Goal: Task Accomplishment & Management: Complete application form

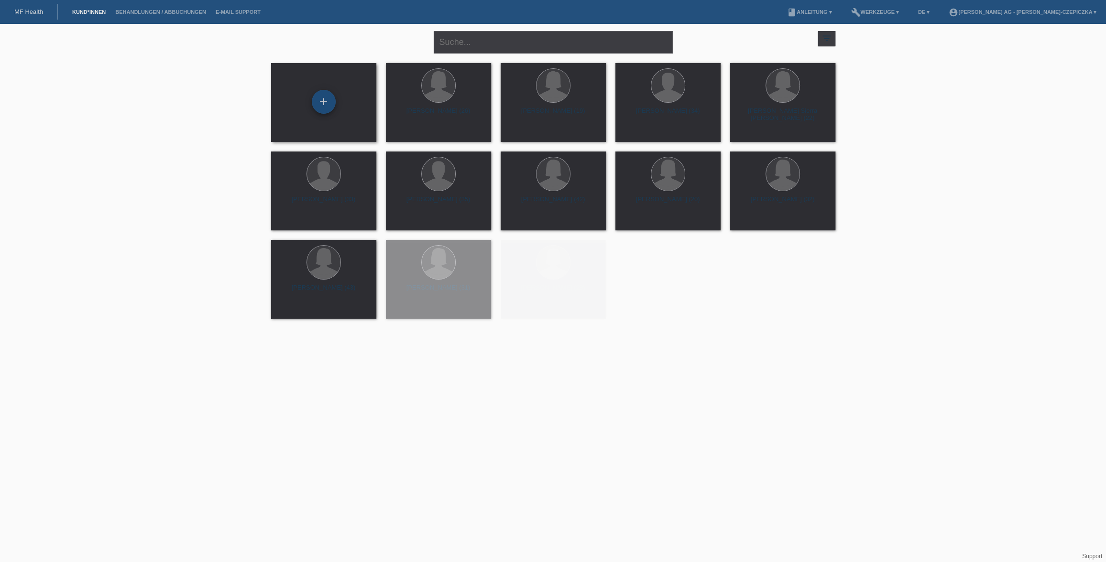
click at [328, 98] on div "+" at bounding box center [324, 102] width 24 height 24
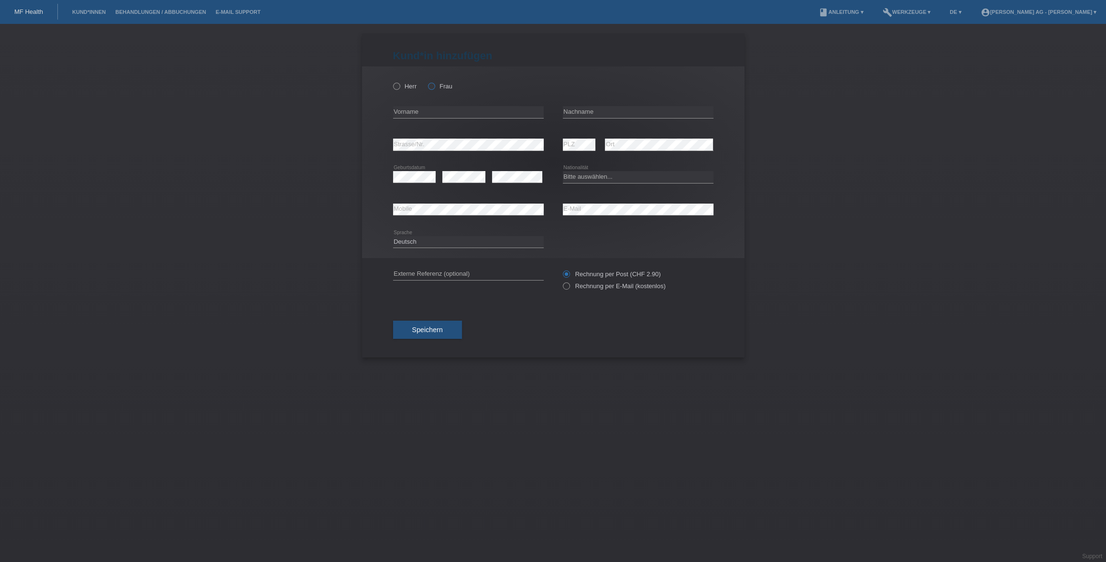
click at [426, 81] on icon at bounding box center [426, 81] width 0 height 0
click at [430, 87] on input "Frau" at bounding box center [431, 86] width 6 height 6
radio input "true"
click at [431, 113] on input "text" at bounding box center [468, 112] width 151 height 12
click at [472, 124] on div "error Vorname" at bounding box center [468, 112] width 151 height 33
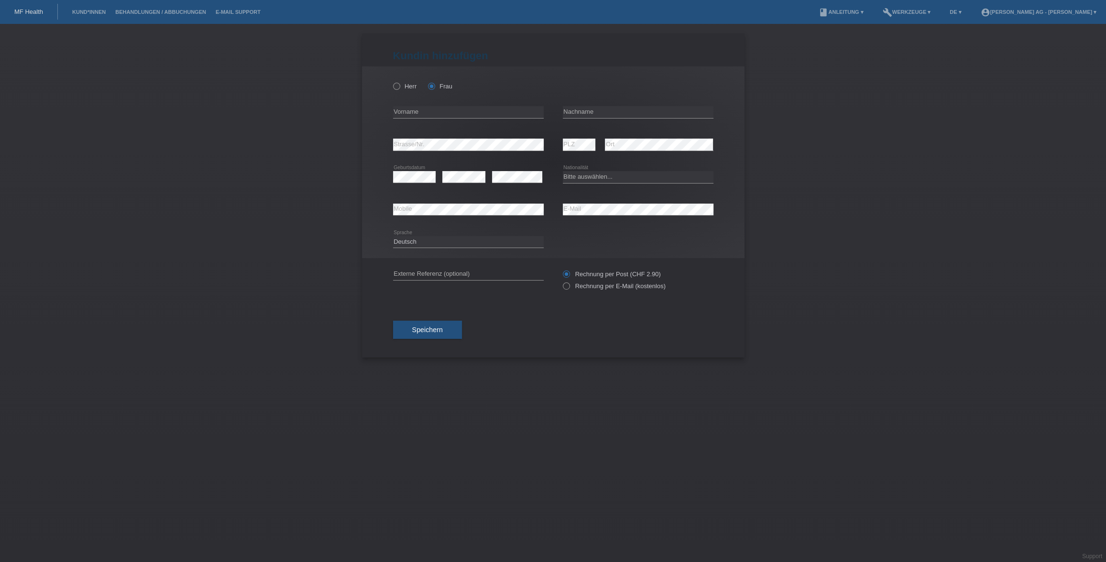
click at [472, 123] on div "error Vorname" at bounding box center [468, 112] width 151 height 33
click at [472, 112] on input "text" at bounding box center [468, 112] width 151 height 12
paste input "Sakineh Buri Adresse/ Address Holzmoosrütistrasse 44a Stadt/ City Wādenswil PLZ…"
click at [416, 113] on input "Sakineh Buri Adresse/ Address Holzmoosrütistrasse 44a Stadt/ City Wādenswil PLZ…" at bounding box center [468, 112] width 151 height 12
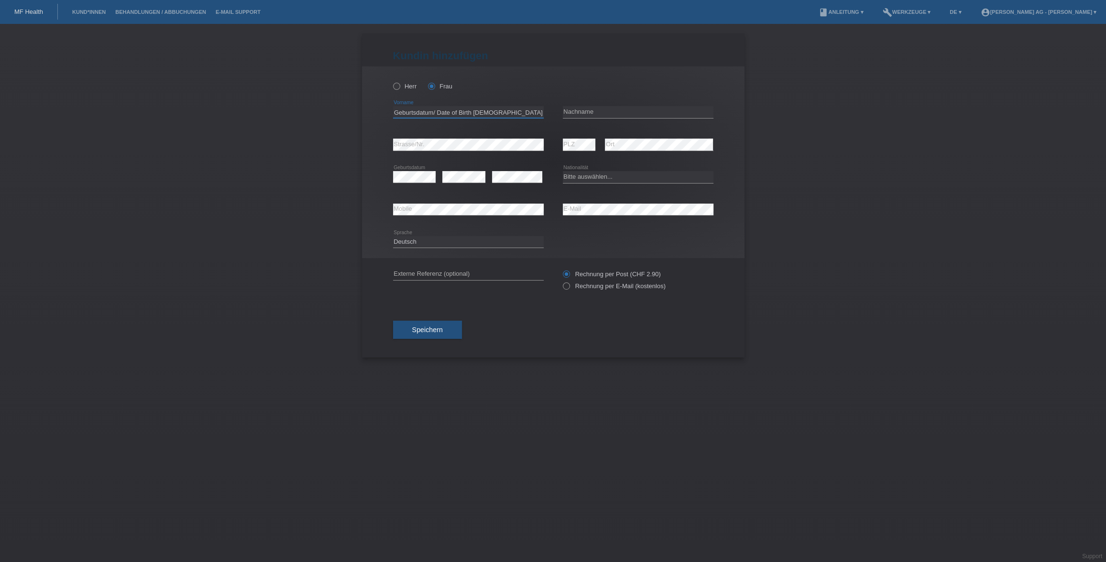
click at [416, 113] on input "Sakineh Buri Adresse/ Address Holzmoosrütistrasse 44a Stadt/ City Wādenswil PLZ…" at bounding box center [468, 112] width 151 height 12
click at [423, 111] on input "Sakineh Buri Adresse/ Address Holzmoosrütistrasse 44a Stadt/ City Wādenswil PLZ…" at bounding box center [468, 112] width 151 height 12
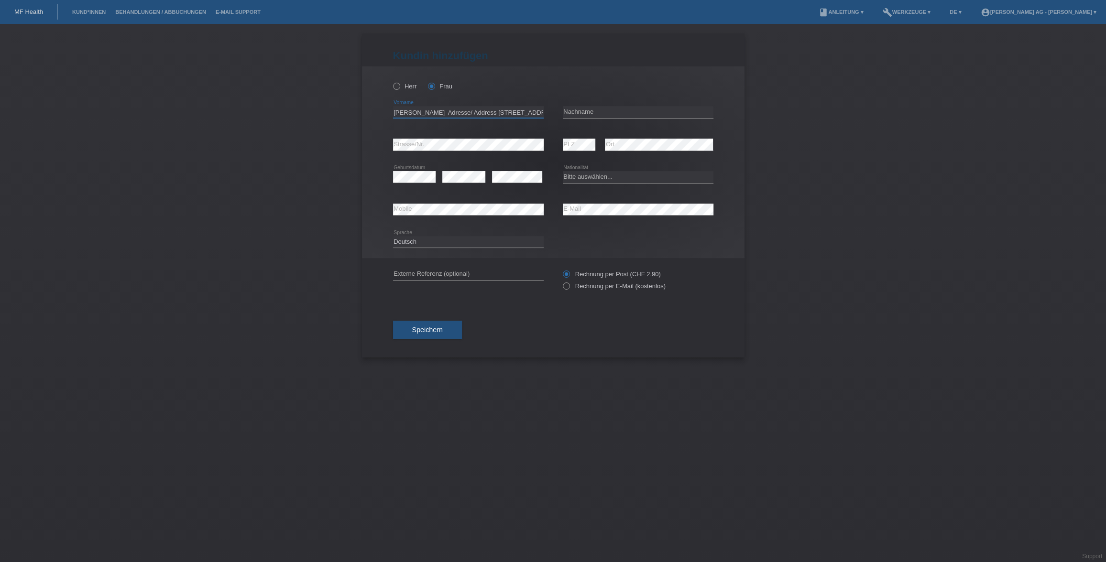
click at [423, 111] on input "Sakineh Buri Adresse/ Address Holzmoosrütistrasse 44a Stadt/ City Wādenswil PLZ…" at bounding box center [468, 112] width 151 height 12
type input "Sakineh Adresse/ Address Holzmoosrütistrasse 44a Stadt/ City Wādenswil PLZ/ Zip…"
click at [640, 114] on input "text" at bounding box center [638, 112] width 151 height 12
paste input "Buri"
type input "Buri"
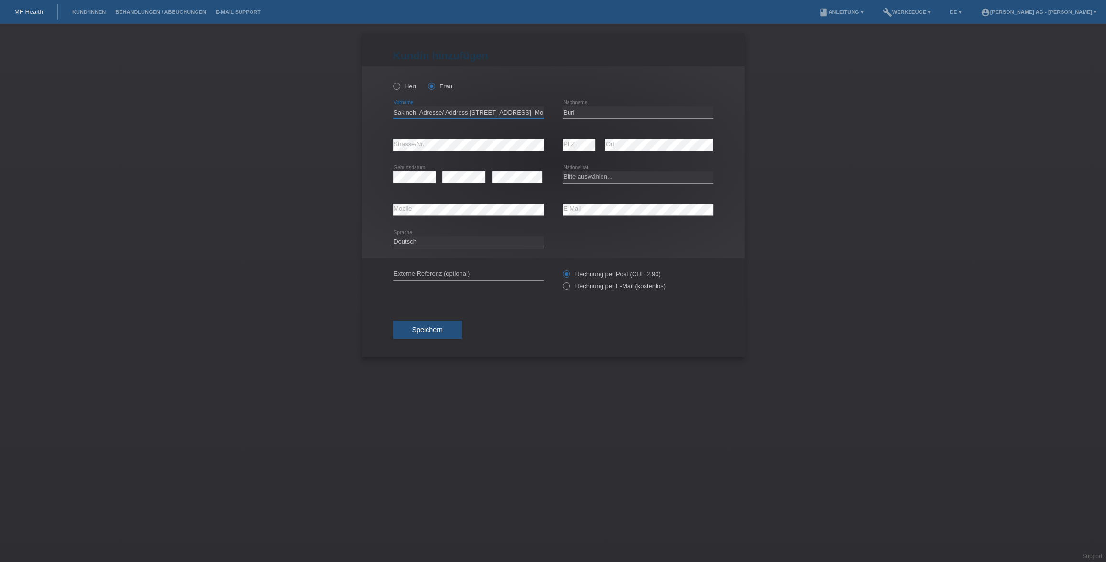
click at [486, 113] on input "Sakineh Adresse/ Address Holzmoosrütistrasse 44a Stadt/ City Wādenswil PLZ/ Zip…" at bounding box center [468, 112] width 151 height 12
click at [474, 111] on input "Sakineh Adresse/ Address 44a Stadt/ City Wādenswil PLZ/ Zip Code 8820 Mobilnumm…" at bounding box center [468, 112] width 151 height 12
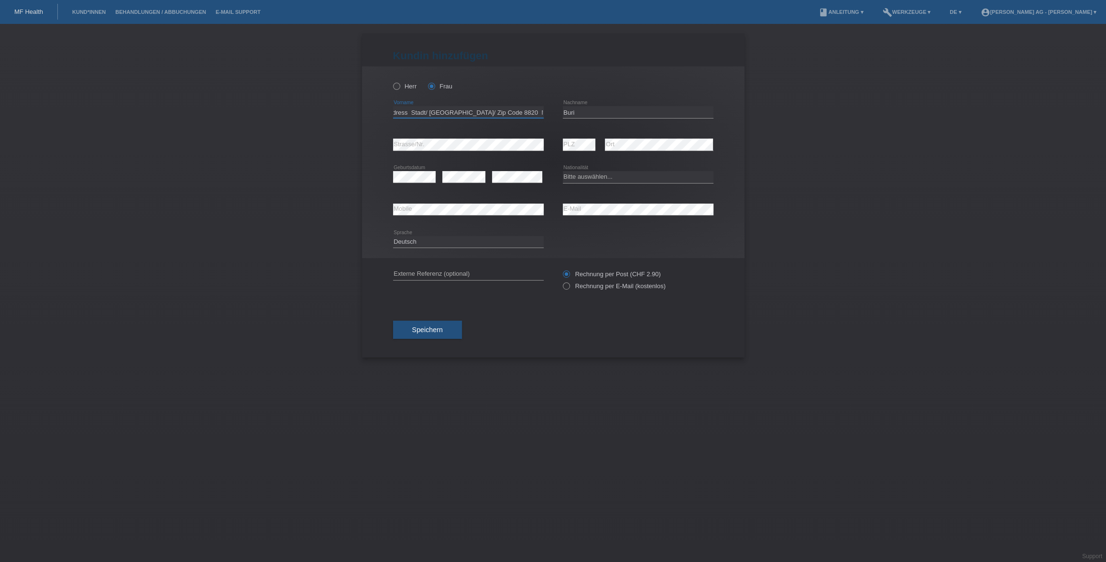
click at [519, 113] on input "Sakineh Adresse/ Address Stadt/ City Wādenswil PLZ/ Zip Code 8820 Mobilnummer/ …" at bounding box center [468, 112] width 151 height 12
click at [505, 110] on input "Sakineh Adresse/ Address Stadt/ City Wādenswil PLZ/ Zip Code Mobilnummer/ Mobil…" at bounding box center [468, 112] width 151 height 12
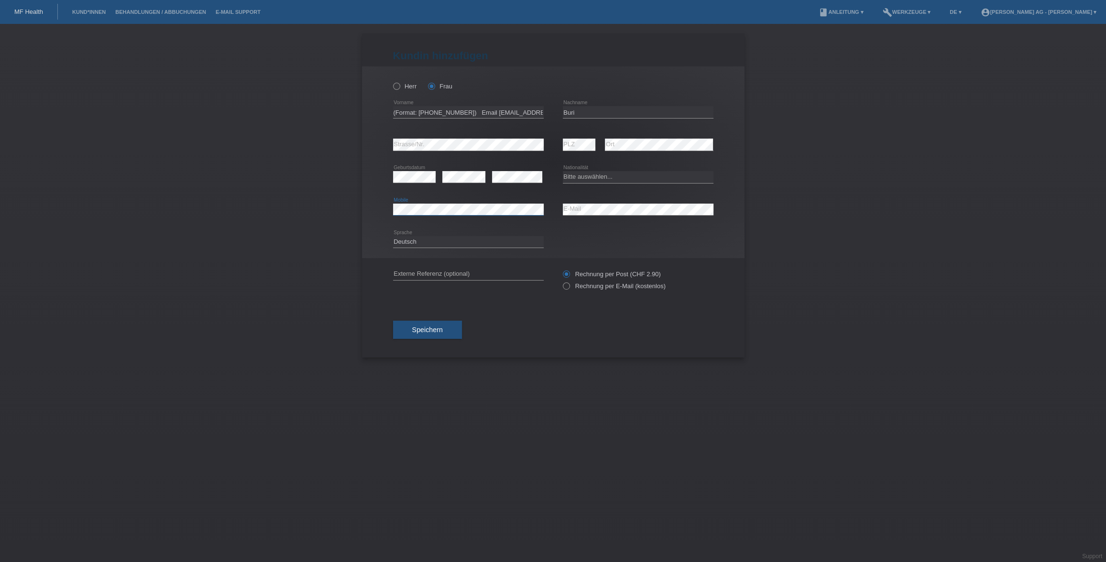
scroll to position [0, 280]
click at [483, 112] on input "Sakineh Adresse/ Address Stadt/ City Wādenswil PLZ/ Zip Code Mobilnummer/ Mobil…" at bounding box center [468, 112] width 151 height 12
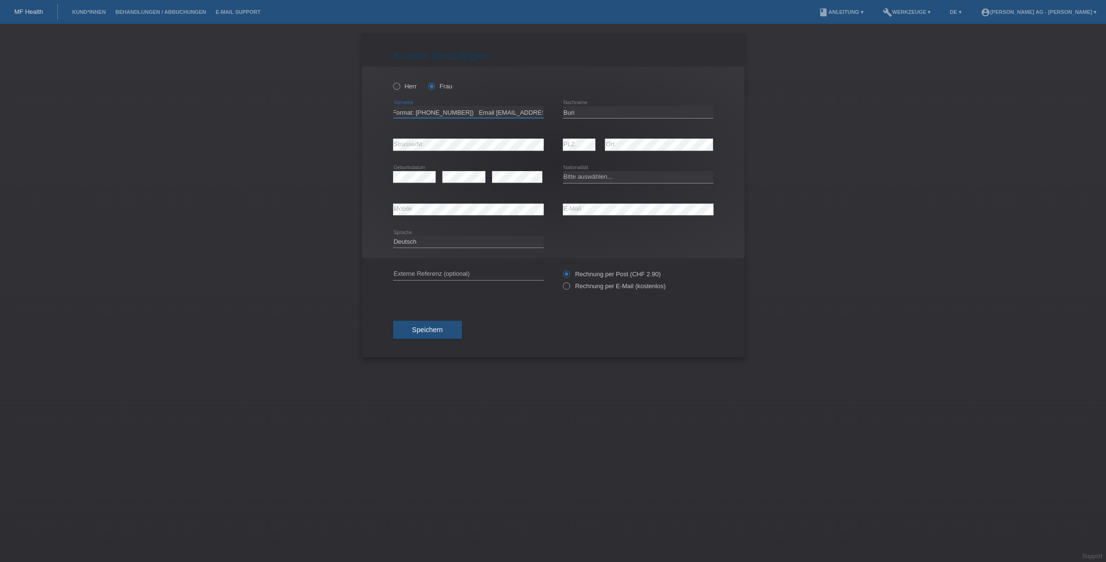
click at [469, 113] on input "Sakineh Adresse/ Address Stadt/ City Wādenswil PLZ/ Zip Code Mobilnummer/ Mobil…" at bounding box center [468, 112] width 151 height 12
drag, startPoint x: 468, startPoint y: 113, endPoint x: 529, endPoint y: 109, distance: 60.8
click at [529, 109] on input "Sakineh Adresse/ Address Stadt/ City Wādenswil PLZ/ Zip Code Mobilnummer/ Mobil…" at bounding box center [468, 112] width 151 height 12
type input "Sakineh Adresse/ Address Stadt/ City Wādenswil PLZ/ Zip Code Mobilnummer/ Mobil…"
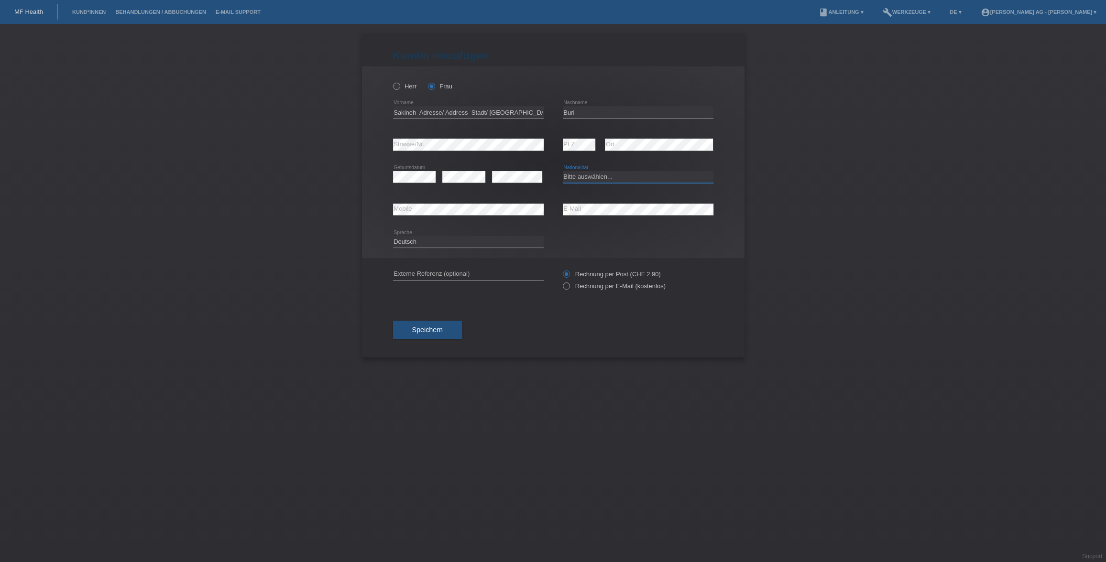
click at [603, 179] on select "Bitte auswählen... Schweiz Deutschland Liechtenstein Österreich ------------ Af…" at bounding box center [638, 176] width 151 height 11
select select "CH"
click at [563, 171] on select "Bitte auswählen... Schweiz Deutschland Liechtenstein Österreich ------------ Af…" at bounding box center [638, 176] width 151 height 11
click at [561, 281] on icon at bounding box center [561, 281] width 0 height 0
click at [567, 288] on input "Rechnung per E-Mail (kostenlos)" at bounding box center [566, 289] width 6 height 12
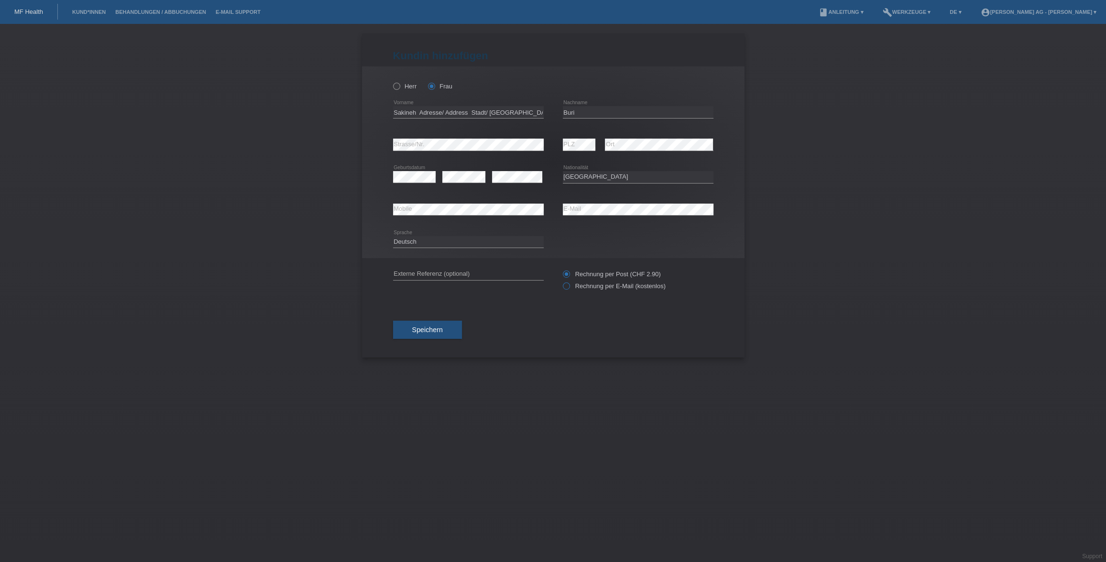
radio input "true"
click at [473, 111] on input "Sakineh Adresse/ Address Stadt/ City Wādenswil PLZ/ Zip Code Mobilnummer/ Mobil…" at bounding box center [468, 112] width 151 height 12
drag, startPoint x: 427, startPoint y: 113, endPoint x: 497, endPoint y: 113, distance: 69.8
click at [493, 113] on input "Sakineh Adresse/ Address Stadt/ City Wādenswil PLZ/ Zip Code Mobilnummer/ Mobil…" at bounding box center [468, 112] width 151 height 12
drag, startPoint x: 418, startPoint y: 113, endPoint x: 498, endPoint y: 112, distance: 79.8
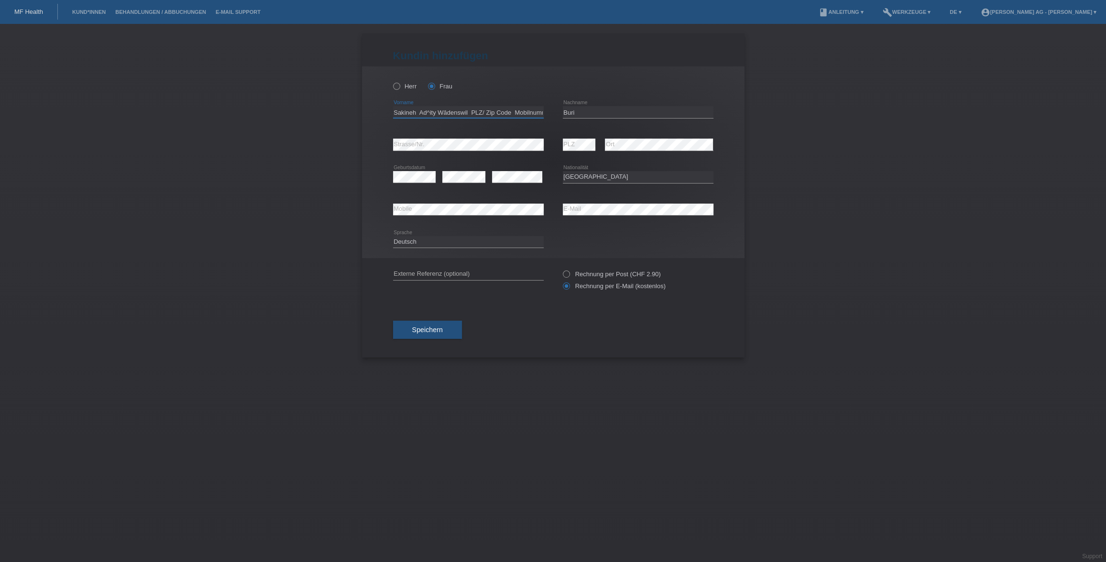
click at [497, 111] on input "Sakineh Ad^ity Wādenswil PLZ/ Zip Code Mobilnummer/ Mobile number (Format: 0791…" at bounding box center [468, 112] width 151 height 12
drag, startPoint x: 420, startPoint y: 112, endPoint x: 514, endPoint y: 112, distance: 94.7
click at [514, 112] on input "Sakineh Code Mobilnummer/ Mobile number (Format: 0791234567) Email Geburtsdatum…" at bounding box center [468, 112] width 151 height 12
drag, startPoint x: 420, startPoint y: 112, endPoint x: 502, endPoint y: 111, distance: 82.2
click at [502, 110] on input "Sakineh er (Format: 0791234567) Email Geburtsdatum/ Date of Birth 1986-07-10" at bounding box center [468, 112] width 151 height 12
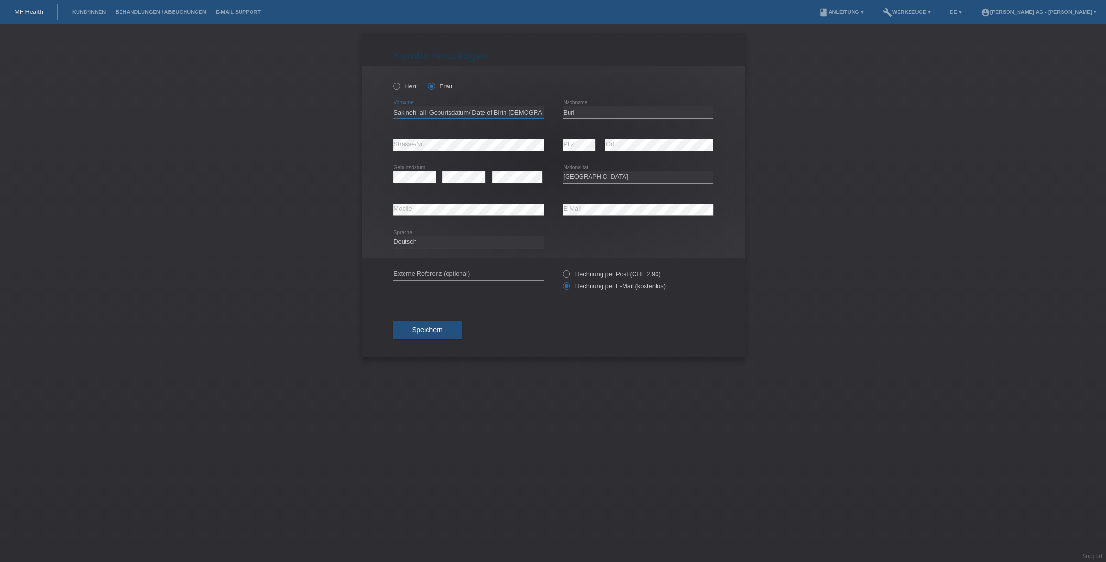
drag, startPoint x: 419, startPoint y: 112, endPoint x: 506, endPoint y: 111, distance: 87.5
click at [506, 111] on input "Sakineh ail Geburtsdatum/ Date of Birth 1986-07-10" at bounding box center [468, 112] width 151 height 12
click at [437, 114] on input "Sakineh 1986-07-10" at bounding box center [468, 112] width 151 height 12
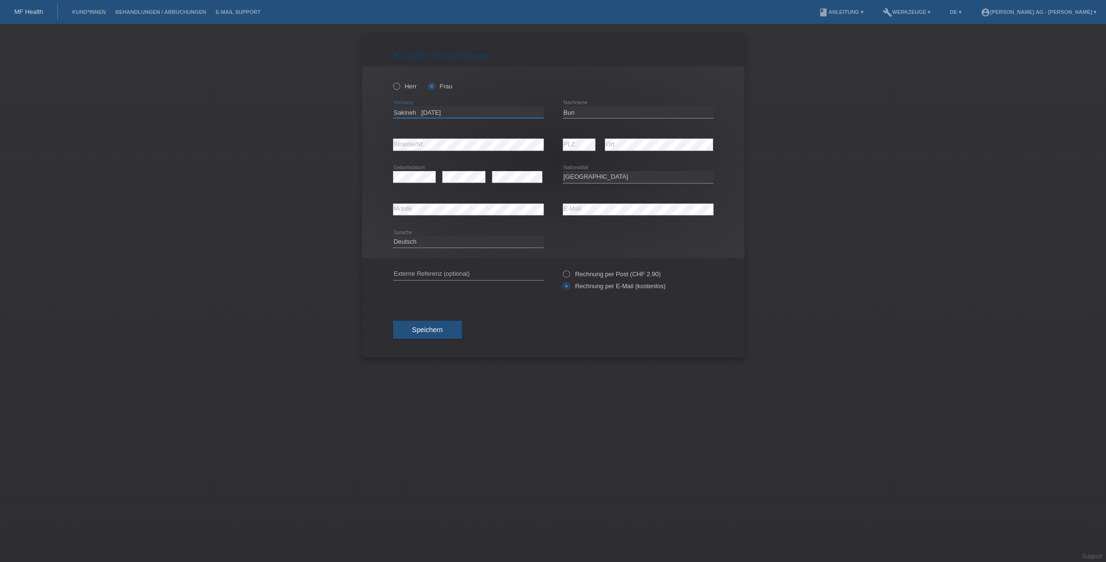
click at [437, 114] on input "Sakineh 1986-07-10" at bounding box center [468, 112] width 151 height 12
drag, startPoint x: 423, startPoint y: 111, endPoint x: 513, endPoint y: 108, distance: 90.4
click at [513, 108] on input "Sakineh 1986-07-10" at bounding box center [468, 112] width 151 height 12
click at [467, 119] on div "Sakineh 1986-07-10 error Vorname" at bounding box center [468, 112] width 151 height 33
drag, startPoint x: 467, startPoint y: 110, endPoint x: 422, endPoint y: 110, distance: 44.9
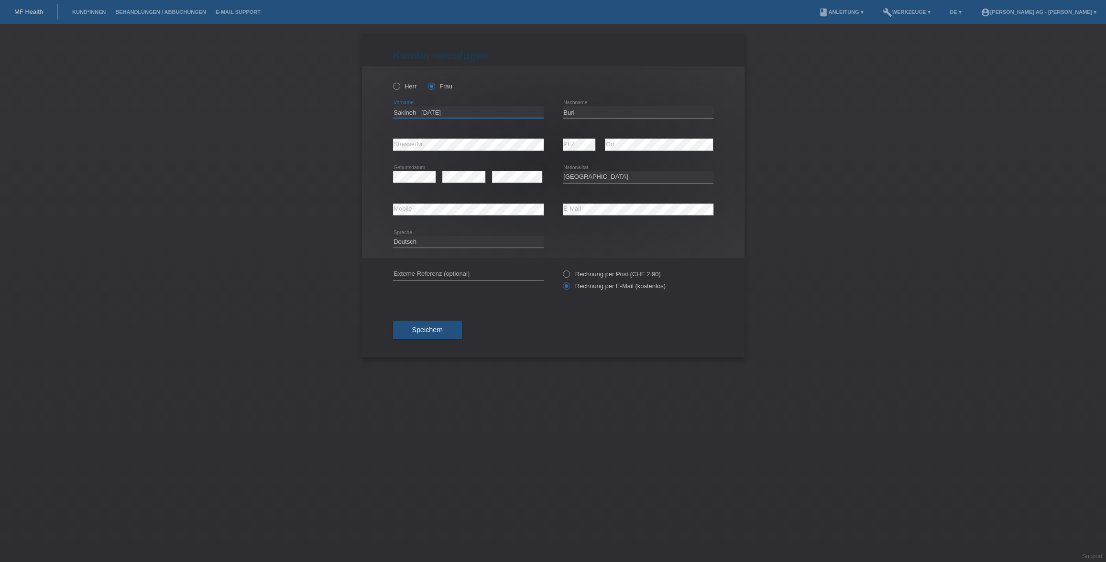
click at [422, 110] on input "Sakineh 1986-07-10" at bounding box center [468, 112] width 151 height 12
type input "Sakineh"
click at [414, 334] on span "Speichern" at bounding box center [427, 330] width 31 height 8
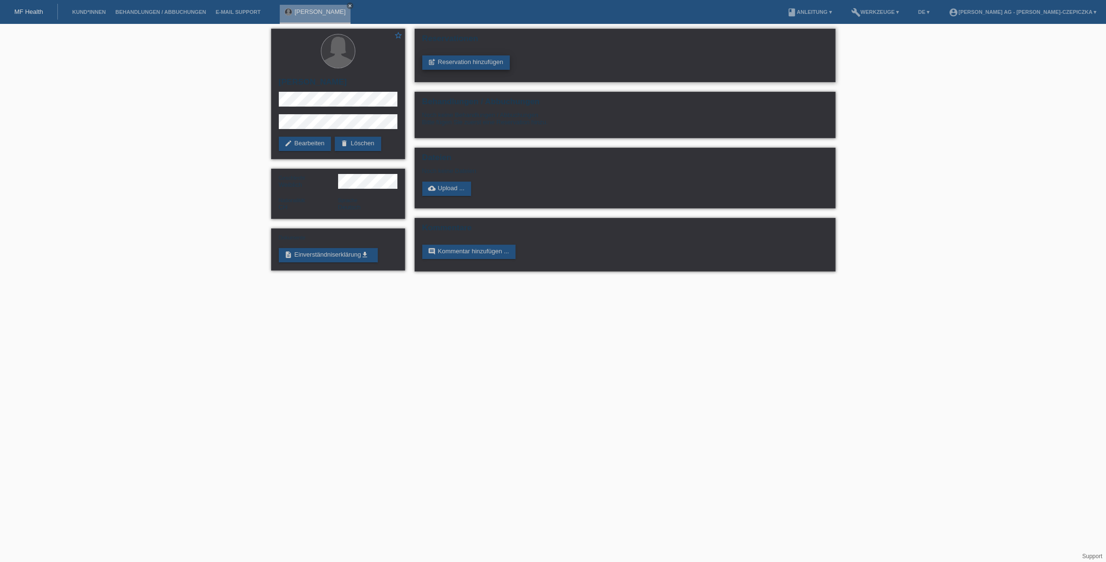
click at [481, 61] on link "post_add Reservation hinzufügen" at bounding box center [466, 62] width 88 height 14
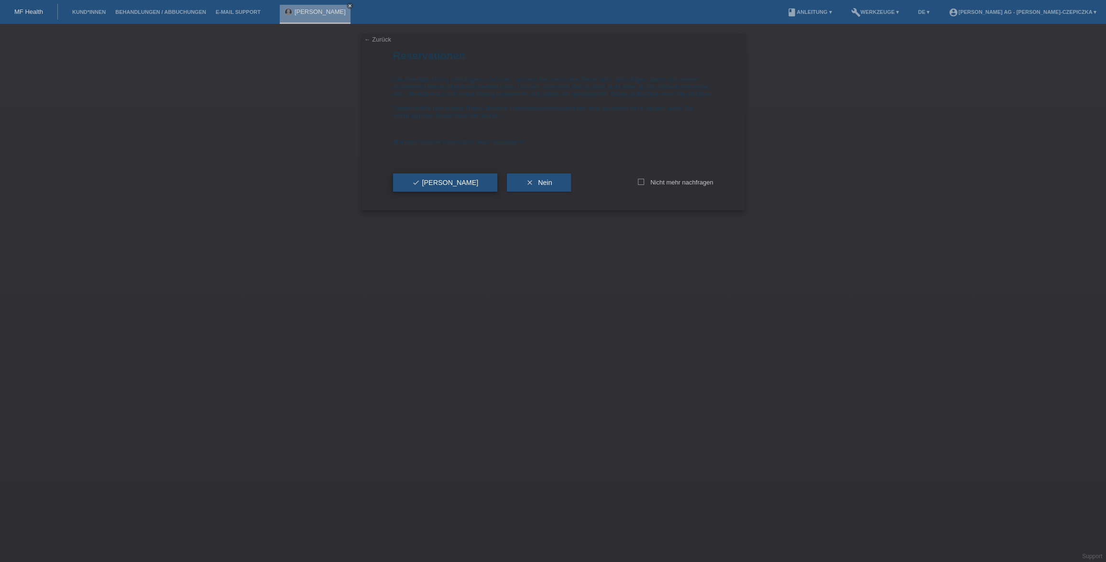
click at [433, 192] on button "check Ja" at bounding box center [445, 183] width 105 height 18
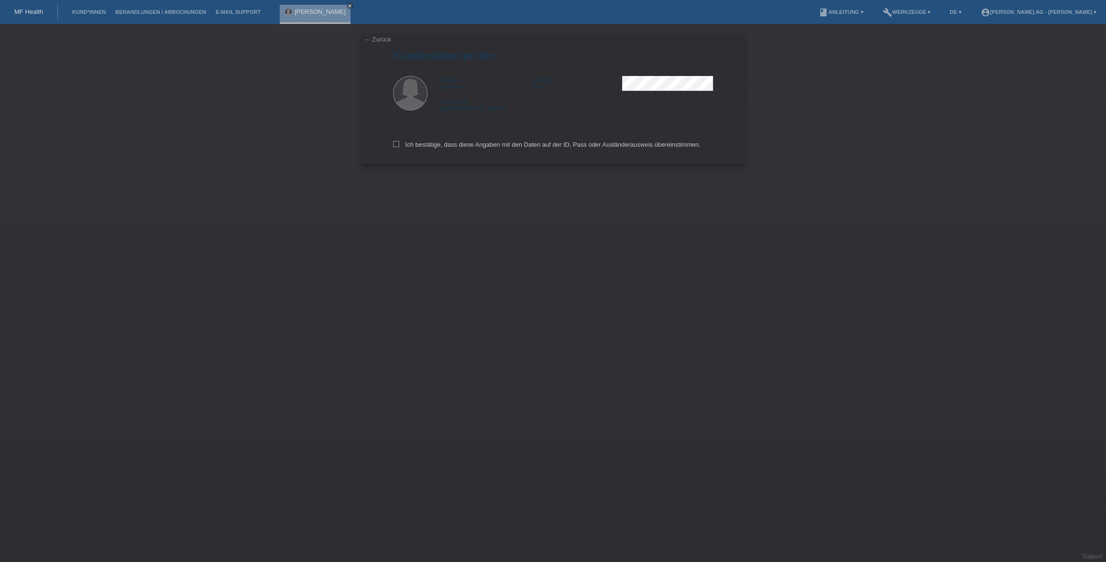
click at [392, 143] on div "← Zurück Kundendaten prüfen Vorname Sakineh Nachname [PERSON_NAME] Nationalität…" at bounding box center [553, 98] width 382 height 131
click at [397, 146] on icon at bounding box center [396, 144] width 6 height 6
click at [397, 146] on input "Ich bestätige, dass diese Angaben mit den Daten auf der ID, Pass oder Ausländer…" at bounding box center [396, 144] width 6 height 6
checkbox input "true"
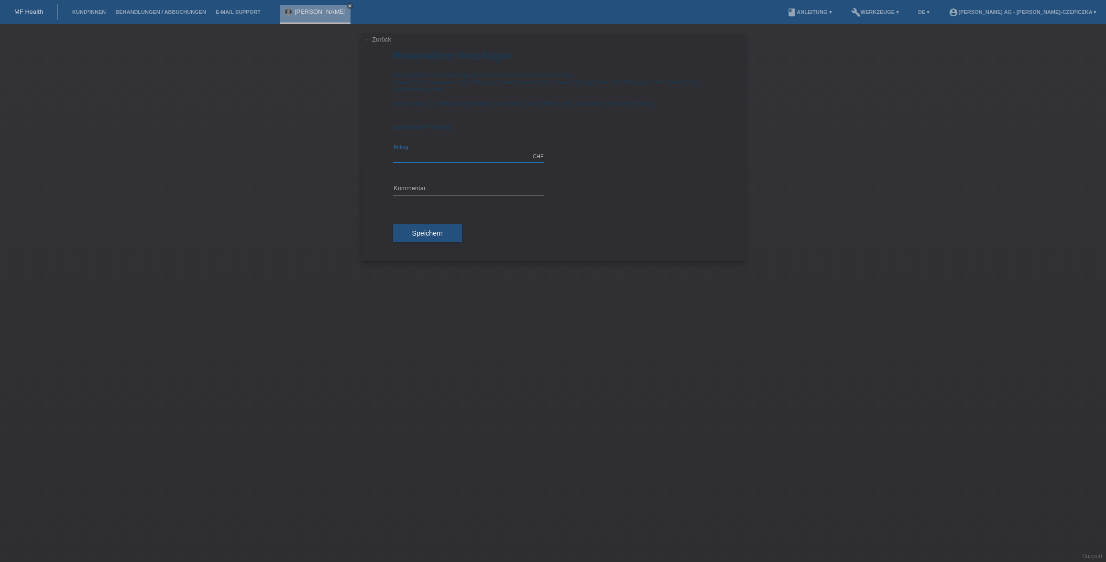
click at [427, 156] on input "text" at bounding box center [468, 157] width 151 height 12
type input "7500.00"
click at [430, 187] on input "text" at bounding box center [468, 189] width 151 height 12
type input "[PERSON_NAME] OP"
click at [428, 234] on span "Speichern" at bounding box center [427, 233] width 31 height 8
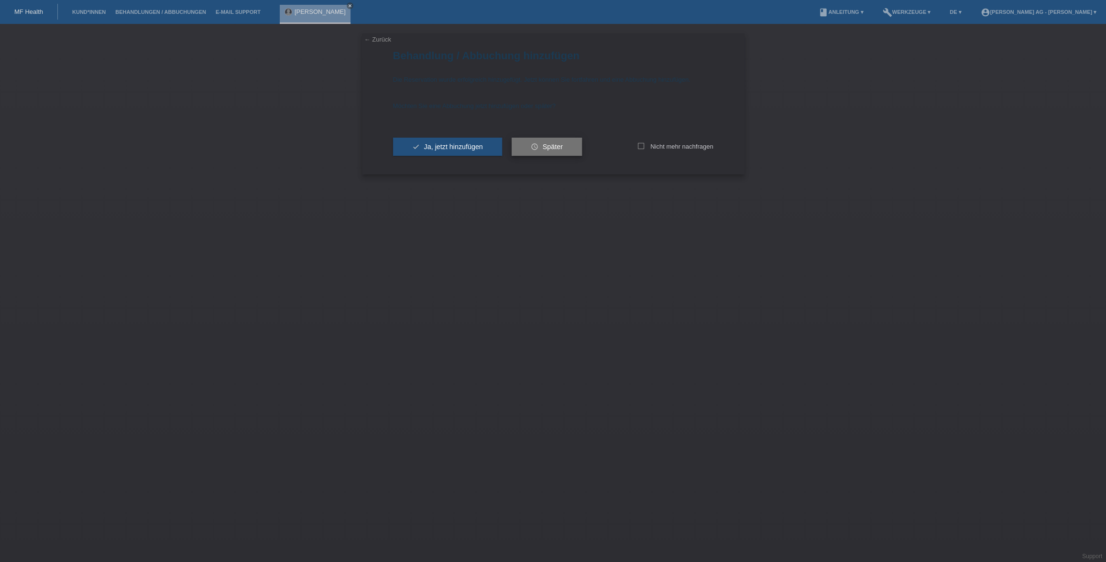
click at [554, 148] on span "Später" at bounding box center [553, 147] width 20 height 8
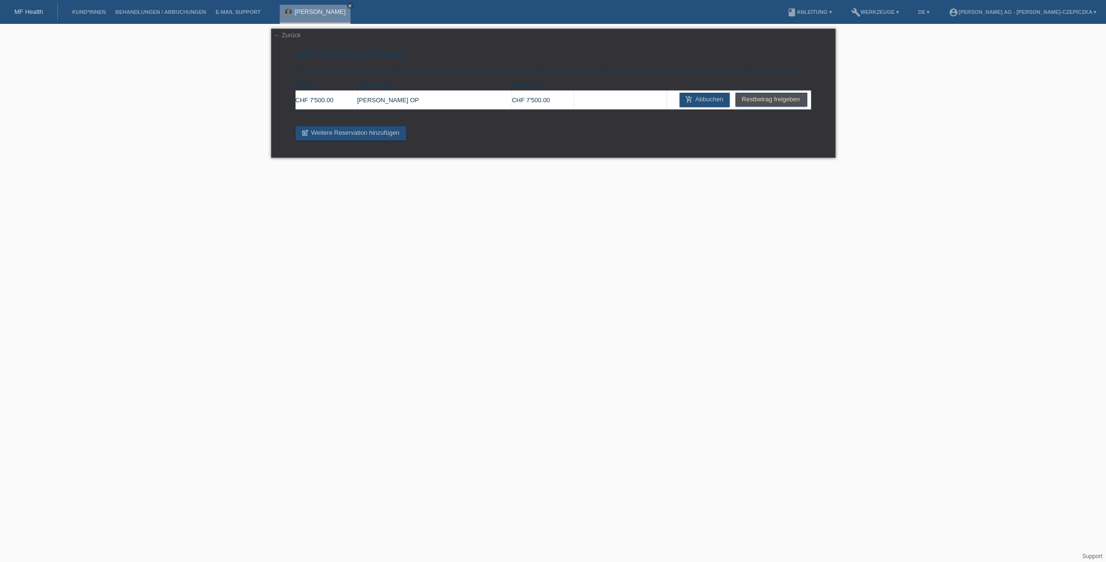
click at [347, 2] on link "close" at bounding box center [350, 5] width 7 height 7
click at [291, 36] on link "← Zurück" at bounding box center [287, 35] width 27 height 7
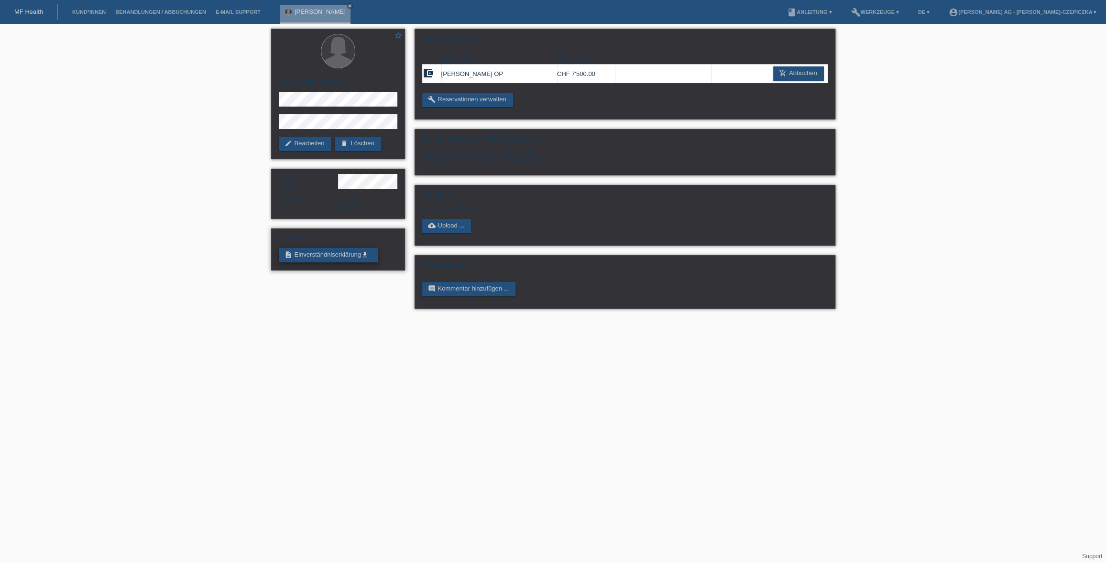
click at [329, 261] on link "description Einverständniserklärung get_app" at bounding box center [328, 255] width 99 height 14
